Goal: Task Accomplishment & Management: Manage account settings

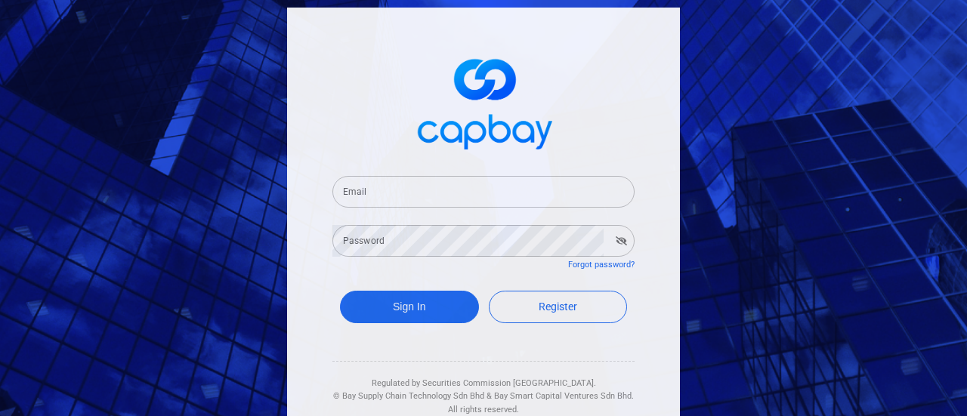
click at [525, 187] on input "Email" at bounding box center [483, 192] width 302 height 32
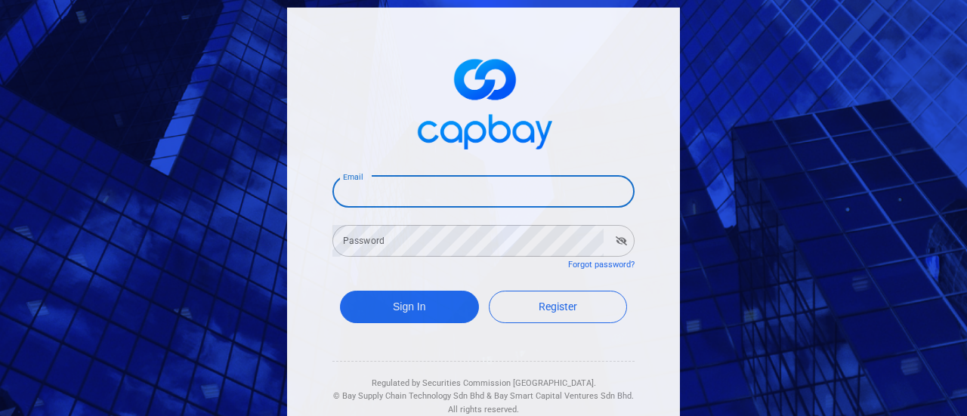
type input "[EMAIL_ADDRESS][DOMAIN_NAME]"
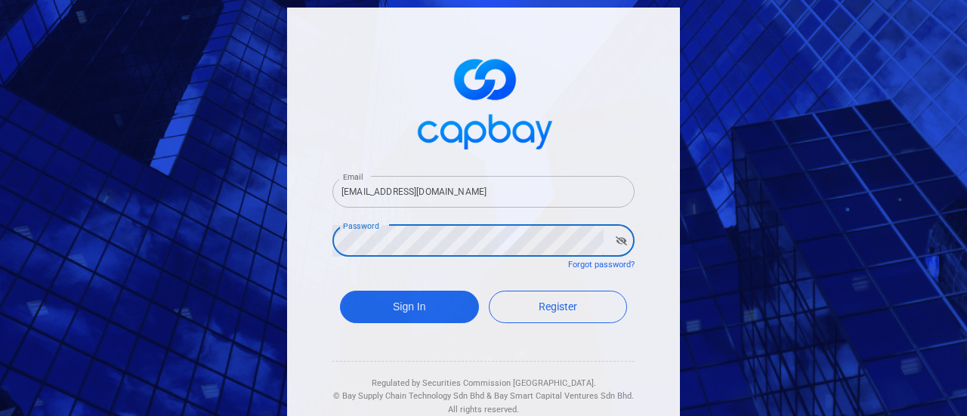
click at [340, 291] on button "Sign In" at bounding box center [409, 307] width 139 height 32
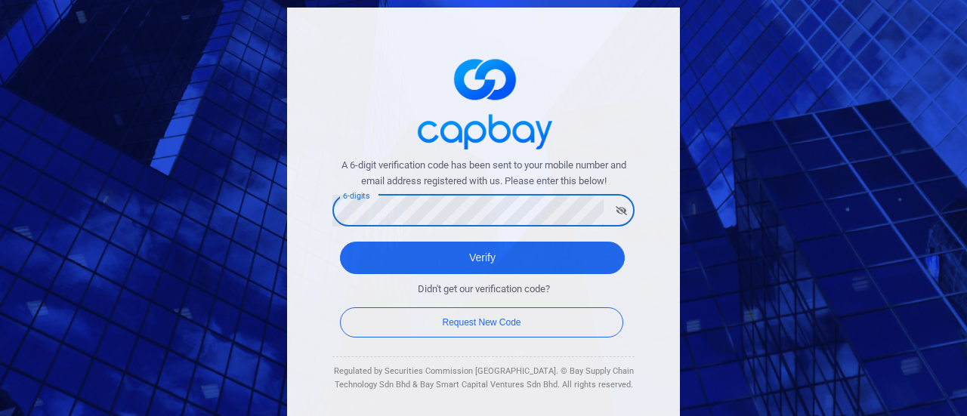
click at [340, 242] on button "Verify" at bounding box center [482, 258] width 285 height 32
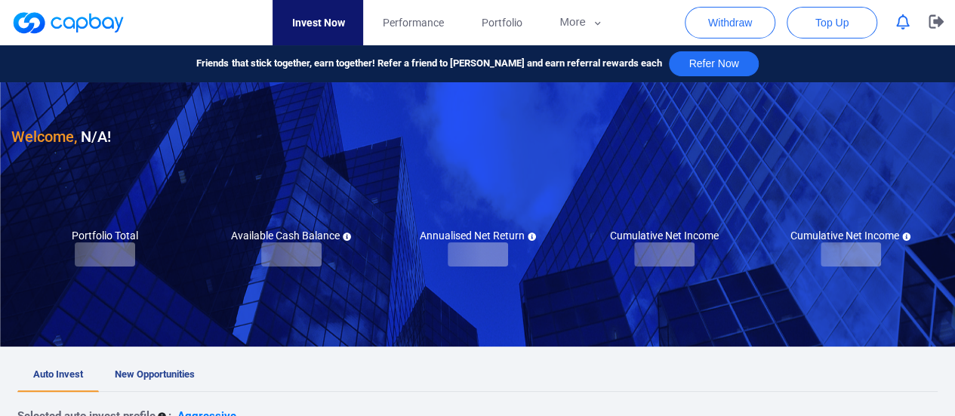
checkbox input "true"
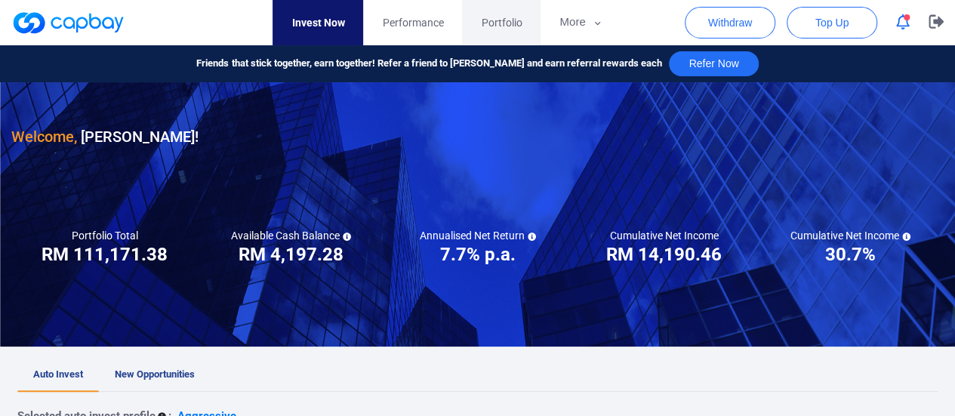
click at [520, 26] on span "Portfolio" at bounding box center [501, 22] width 41 height 17
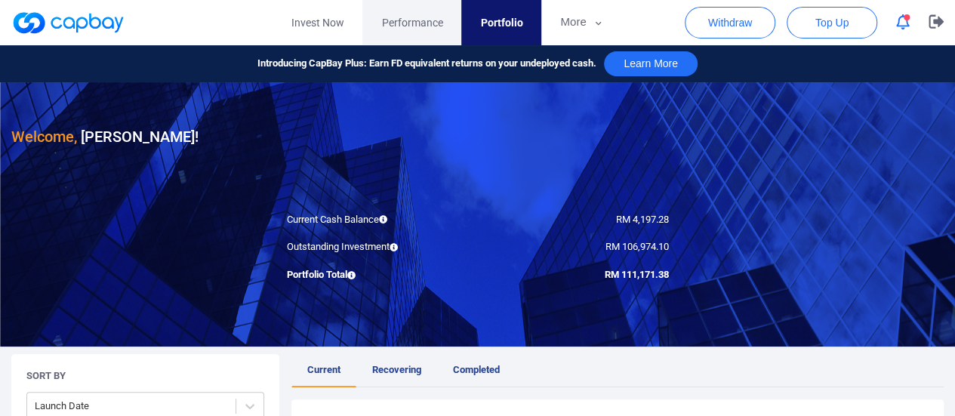
click at [435, 27] on span "Performance" at bounding box center [411, 22] width 61 height 17
